Goal: Check status: Check status

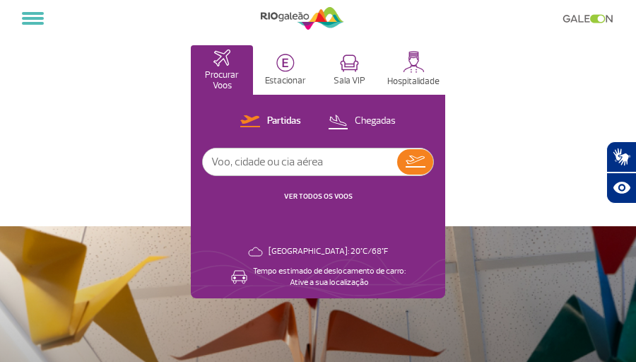
click at [257, 169] on input "text" at bounding box center [300, 162] width 194 height 27
type input "Gol 2202"
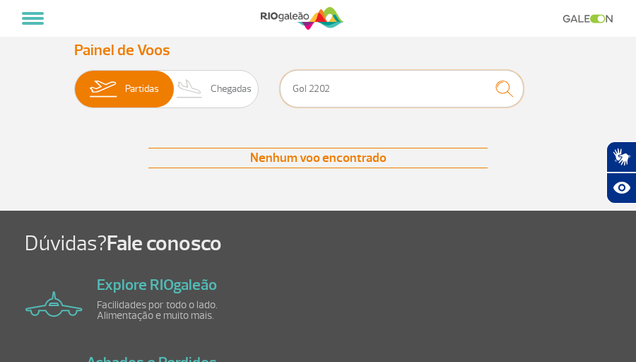
click at [353, 95] on input "Gol 2202" at bounding box center [402, 88] width 244 height 37
type input "G"
type input "g32202"
drag, startPoint x: 343, startPoint y: 93, endPoint x: 277, endPoint y: 86, distance: 66.2
click at [277, 86] on div "Partidas Chegadas g32202" at bounding box center [318, 91] width 488 height 42
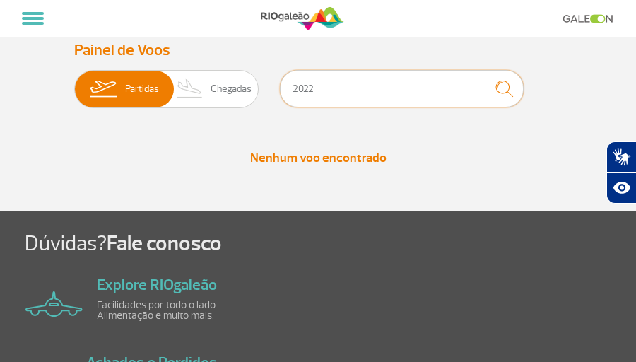
type input "2022"
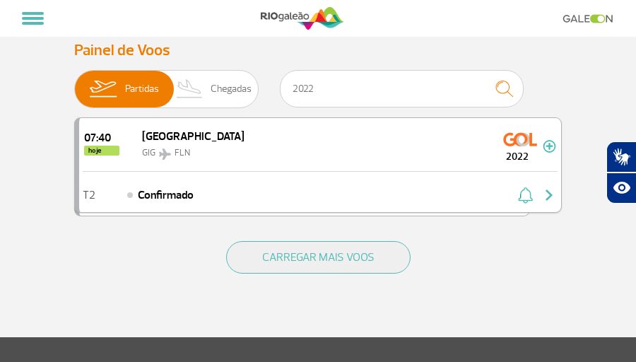
click at [171, 134] on span "[GEOGRAPHIC_DATA]" at bounding box center [193, 136] width 103 height 14
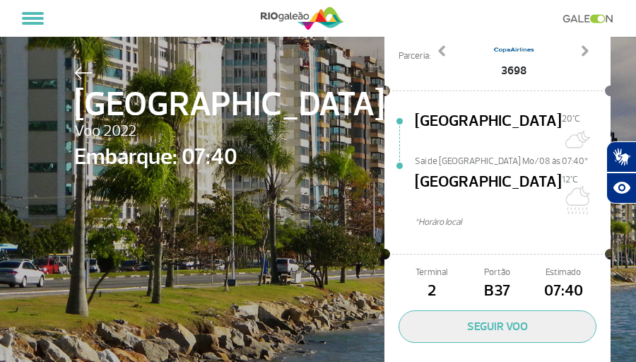
scroll to position [106, 0]
